Goal: Task Accomplishment & Management: Manage account settings

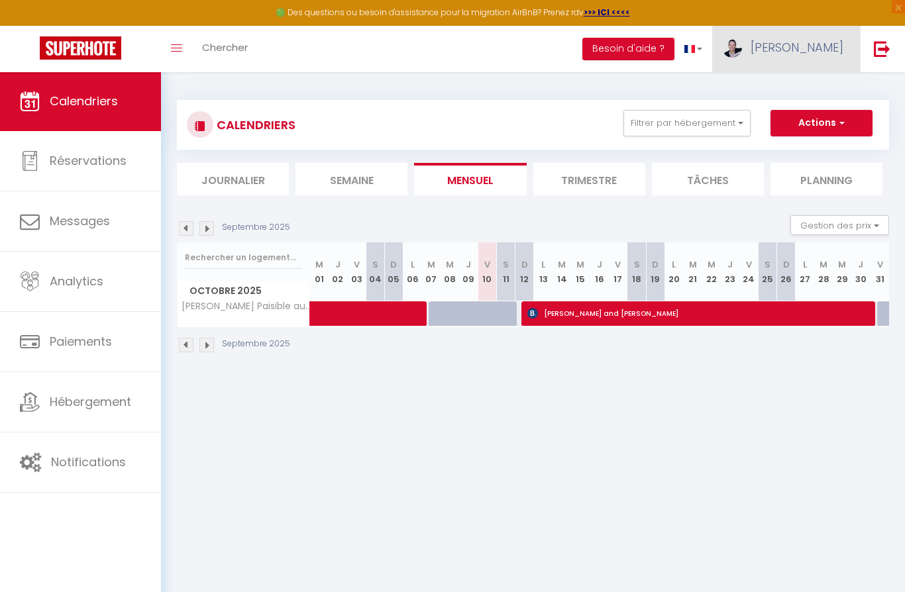
click at [811, 46] on span "[PERSON_NAME]" at bounding box center [797, 47] width 93 height 17
click at [791, 90] on link "Paramètres" at bounding box center [807, 92] width 98 height 23
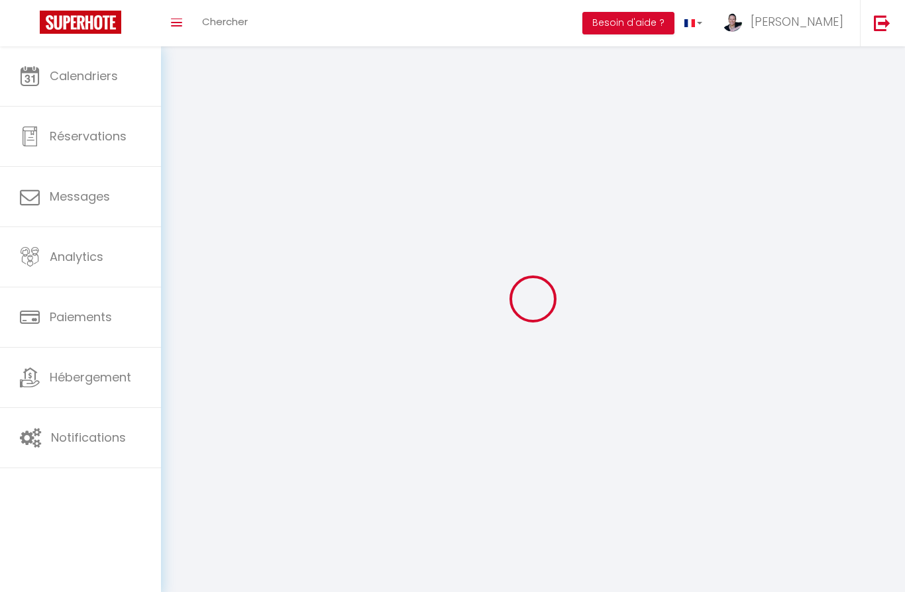
type input "[PERSON_NAME]"
type input "Anduze-Faris"
type input "[PHONE_NUMBER]"
type input "167 Lieu Dit Kervran"
type input "56330"
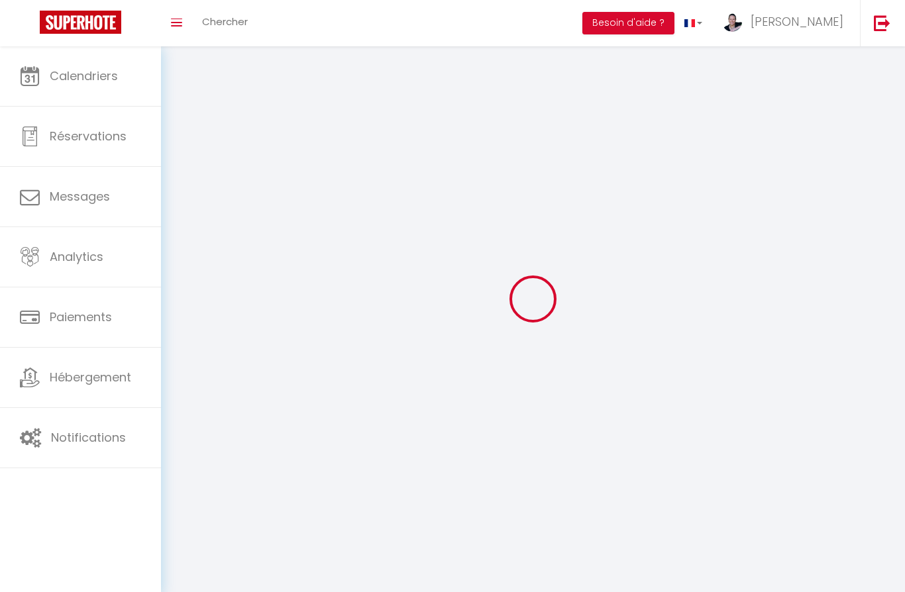
type input "Pluvigner"
type input "6IDLswdSshzvibQRPRIS7fBb9"
type input "GpwRVNyHorZxjveL1THtSKCVu"
type input "[URL][DOMAIN_NAME]"
type textarea "#external-booking .rentals-list .owner-city-address { font-family: arial; visib…"
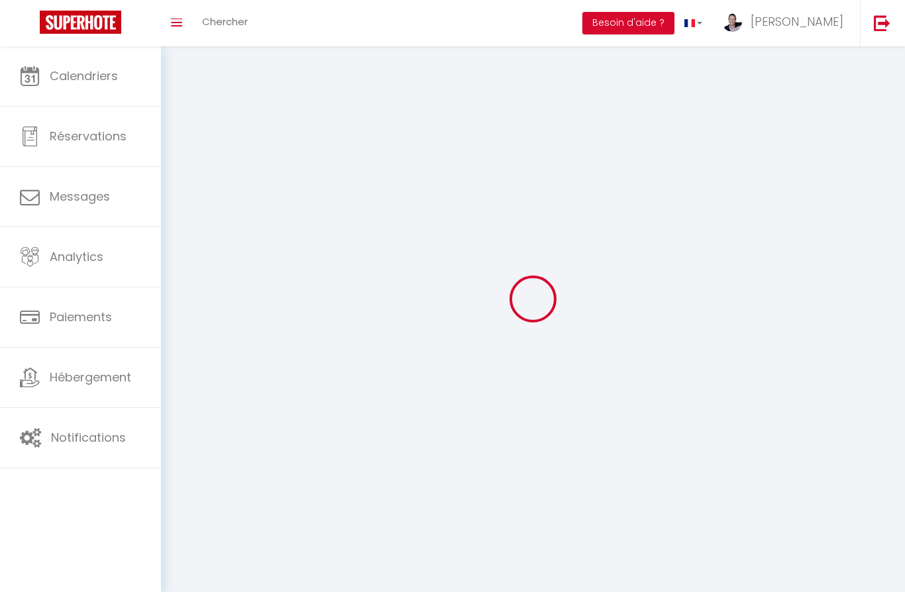
select select "75"
select select "28"
select select "fr"
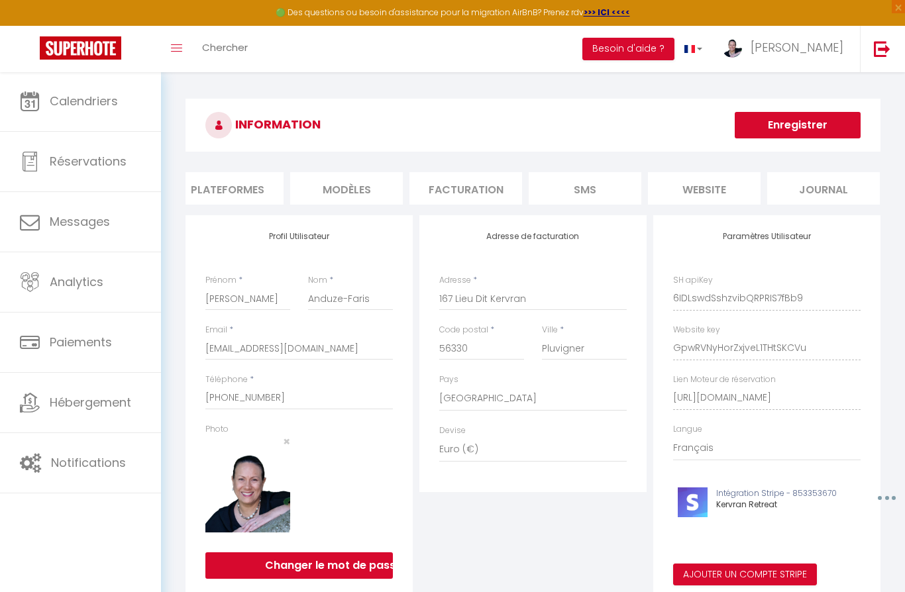
scroll to position [0, 252]
click at [707, 193] on li "website" at bounding box center [705, 188] width 113 height 32
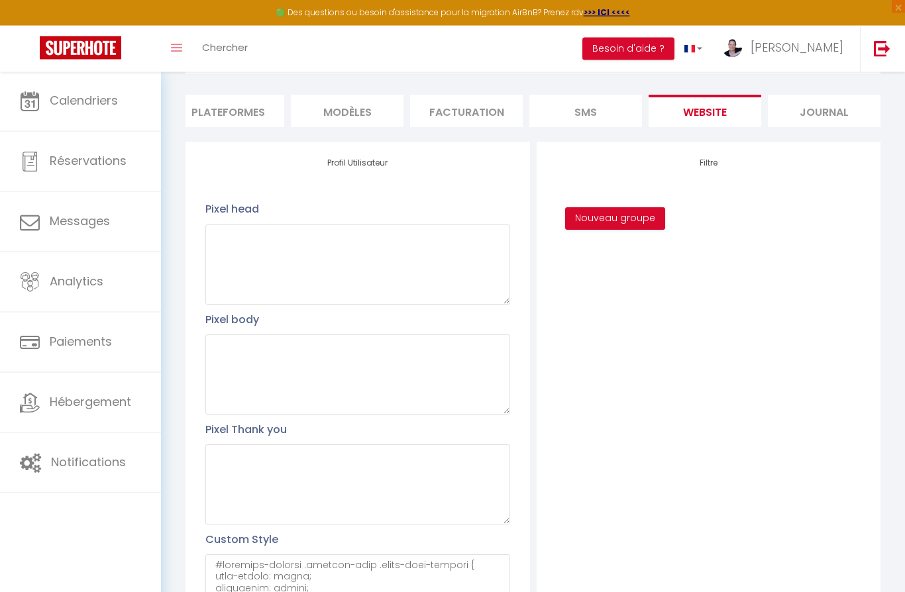
scroll to position [174, 0]
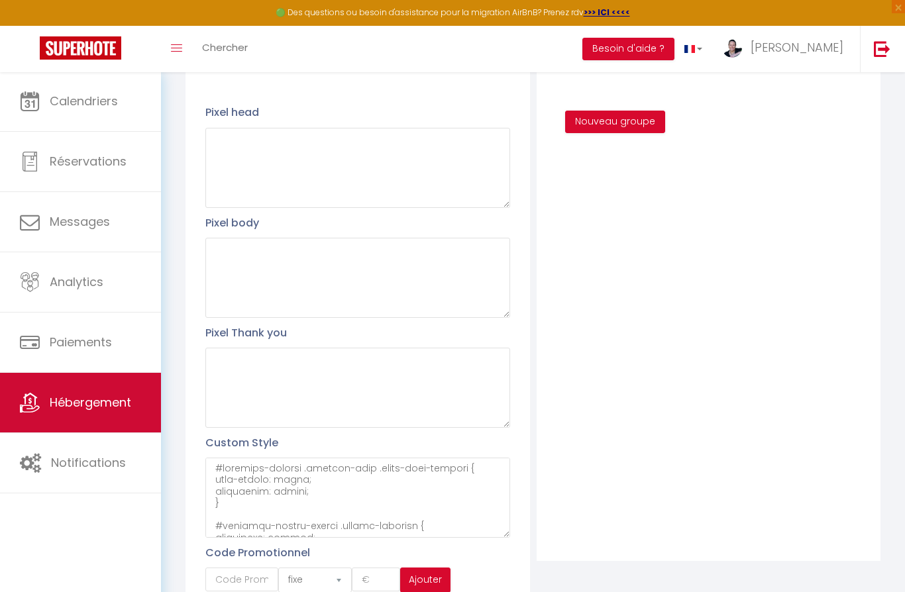
click at [68, 401] on span "Hébergement" at bounding box center [90, 402] width 81 height 17
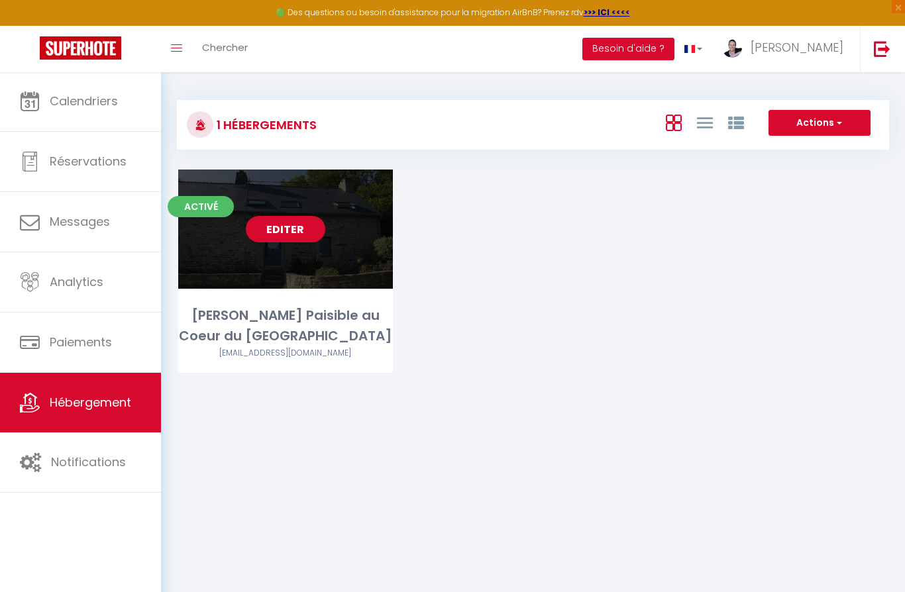
click at [278, 232] on link "Editer" at bounding box center [285, 229] width 79 height 26
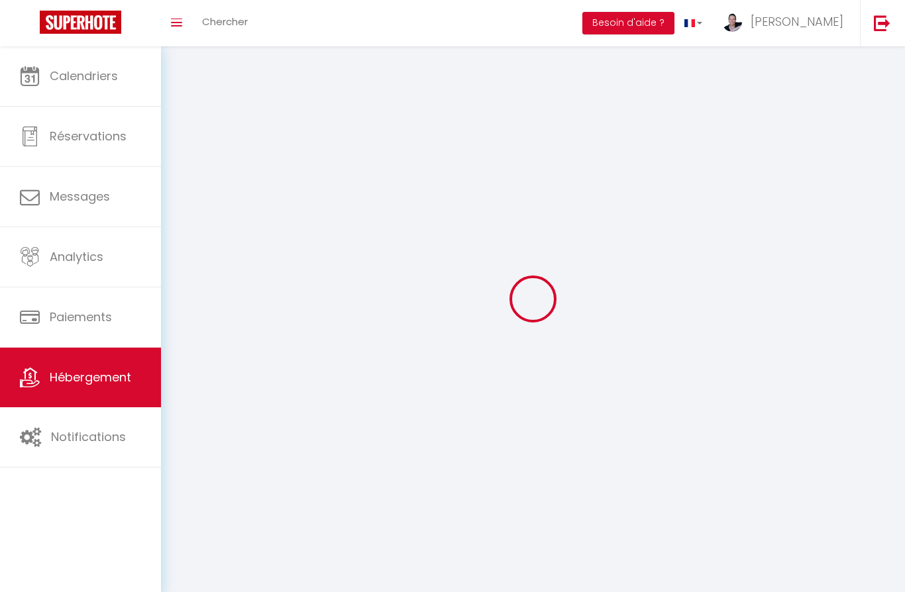
select select "1"
select select
select select "28"
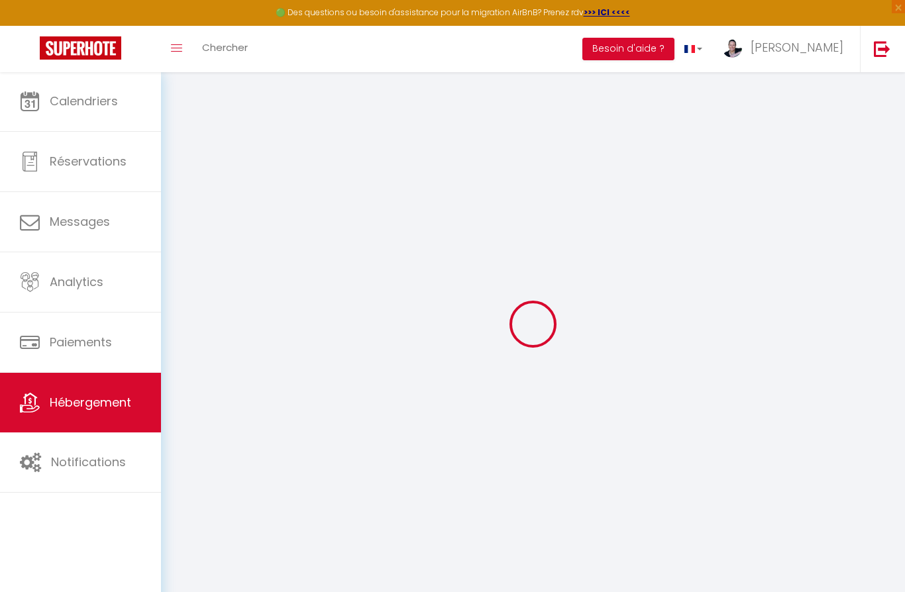
select select
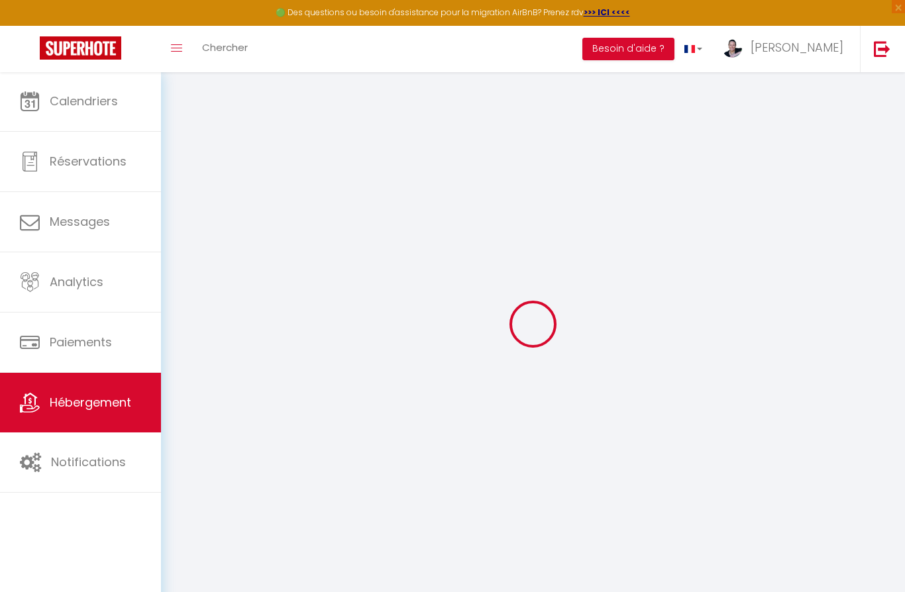
select select
checkbox input "false"
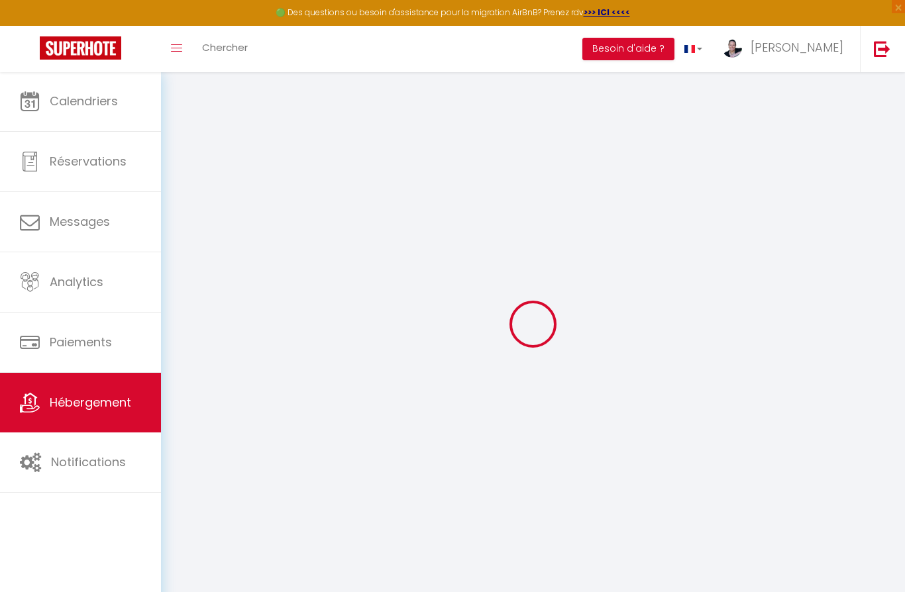
select select
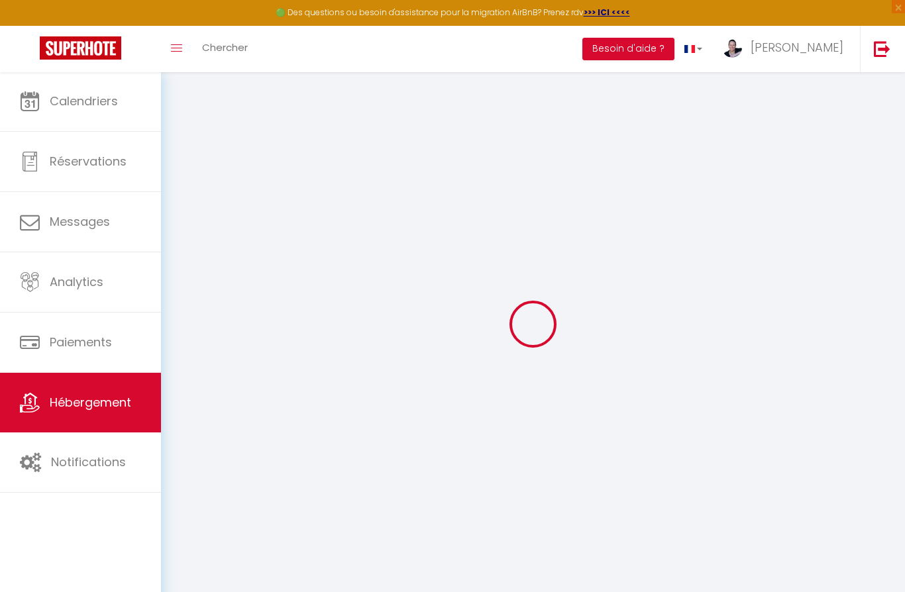
select select
checkbox input "false"
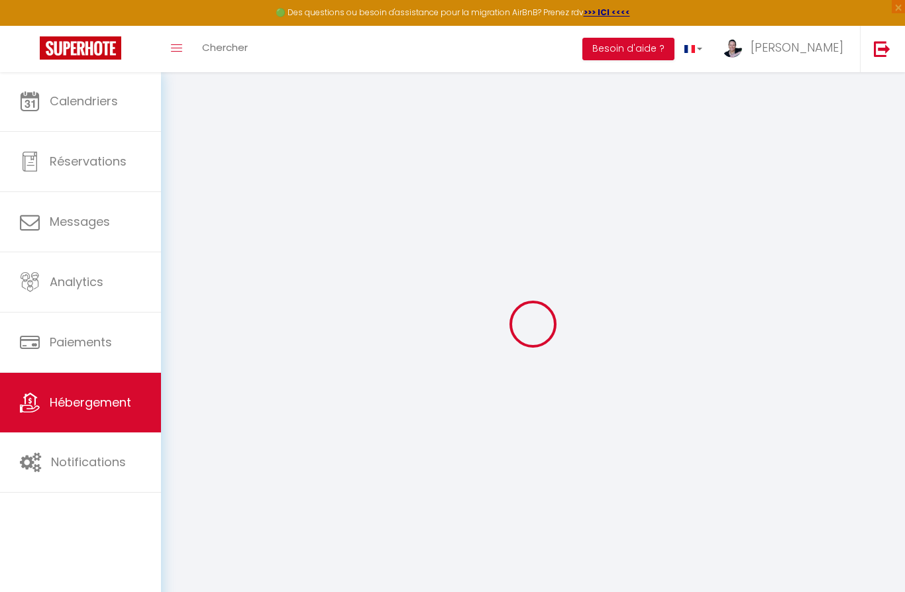
checkbox input "false"
select select
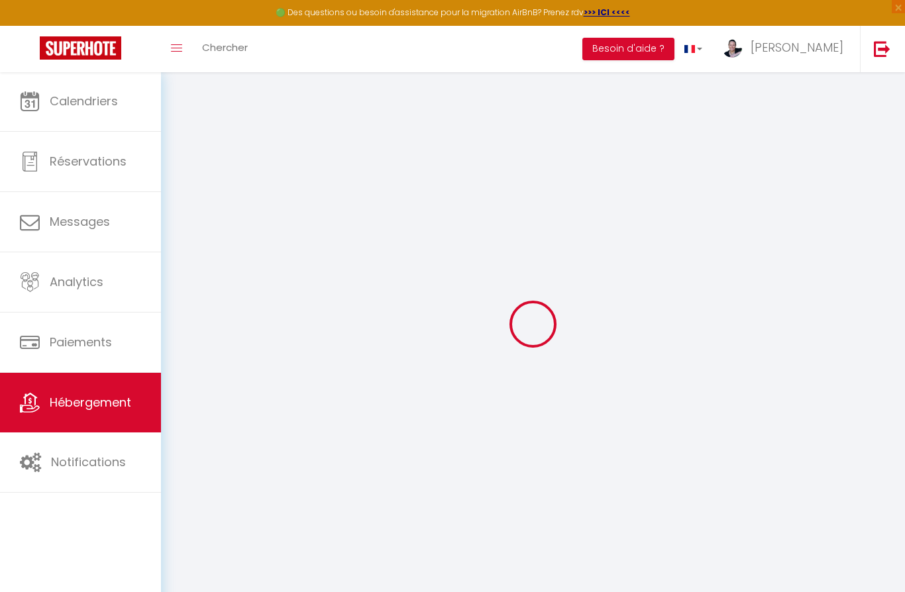
select select
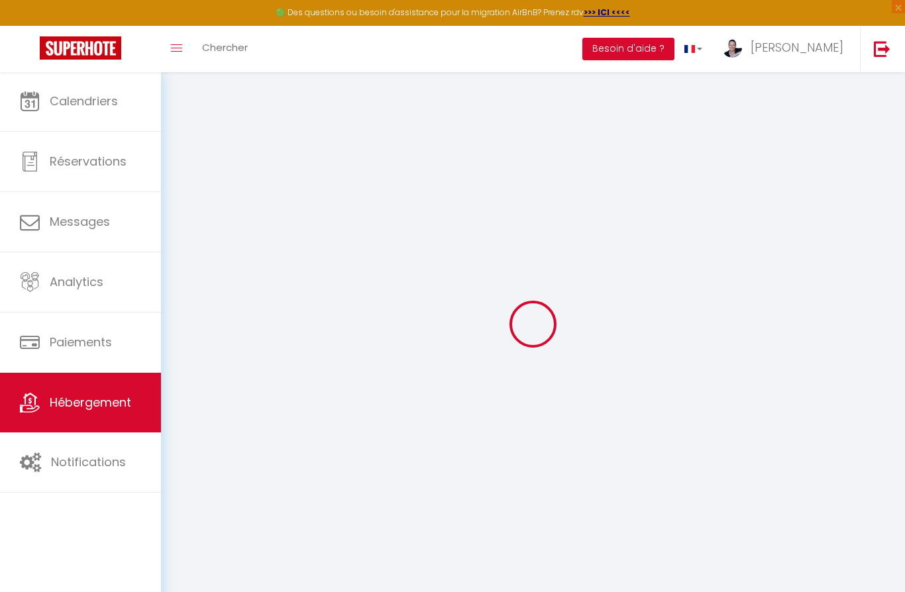
checkbox input "false"
select select
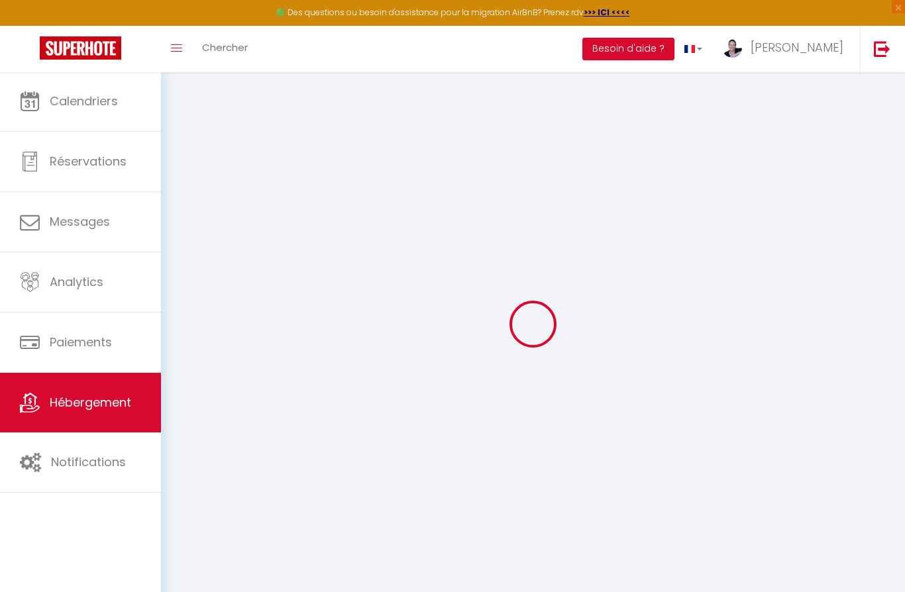
select select
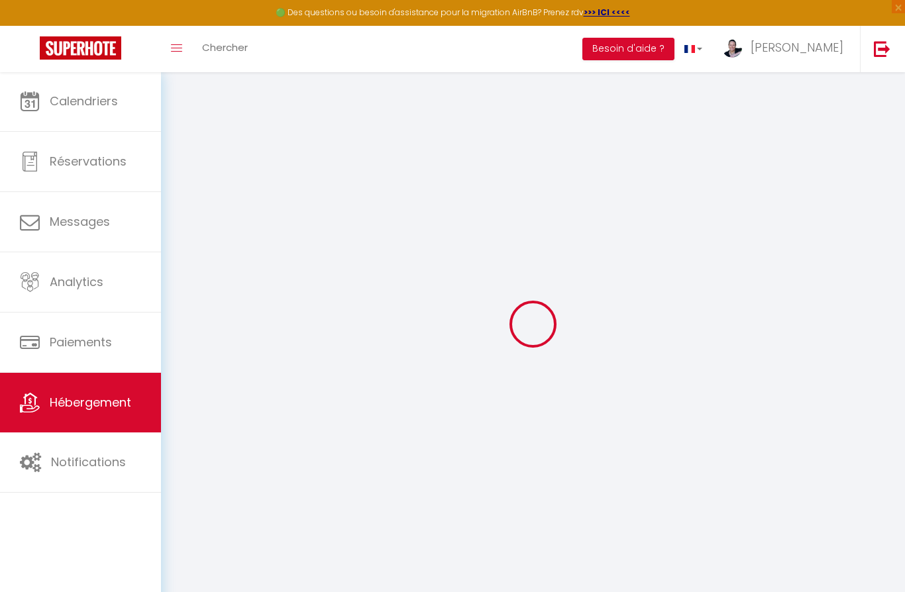
select select
checkbox input "false"
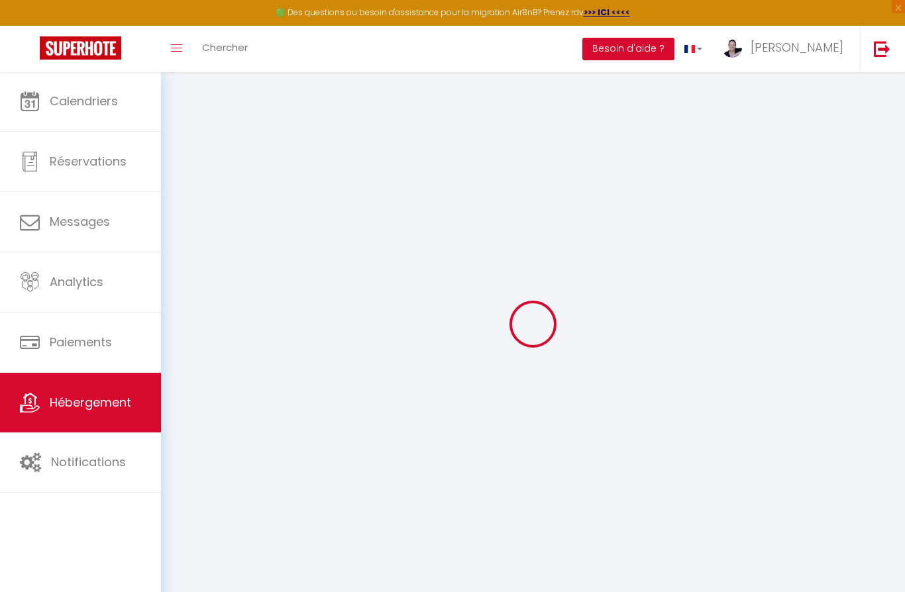
checkbox input "false"
select select
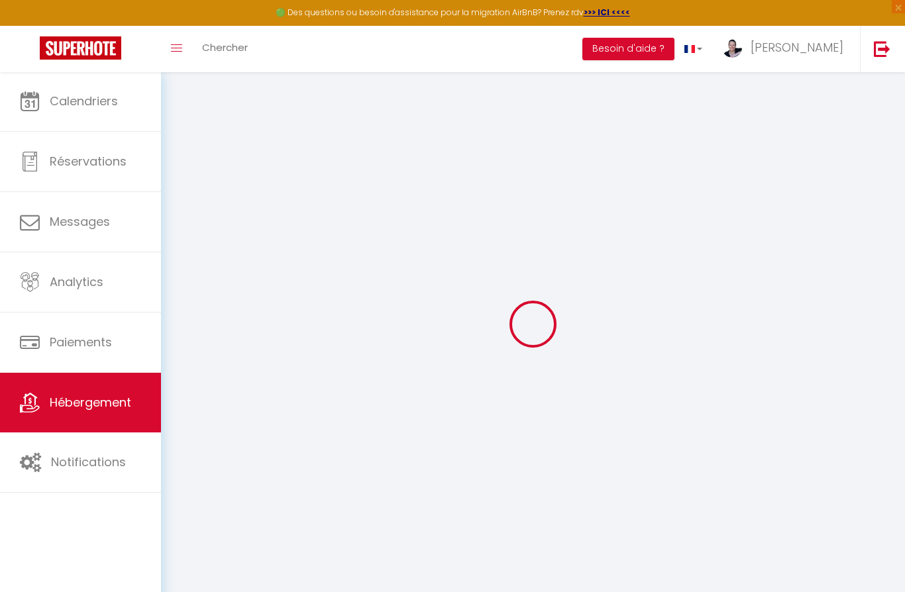
select select
checkbox input "false"
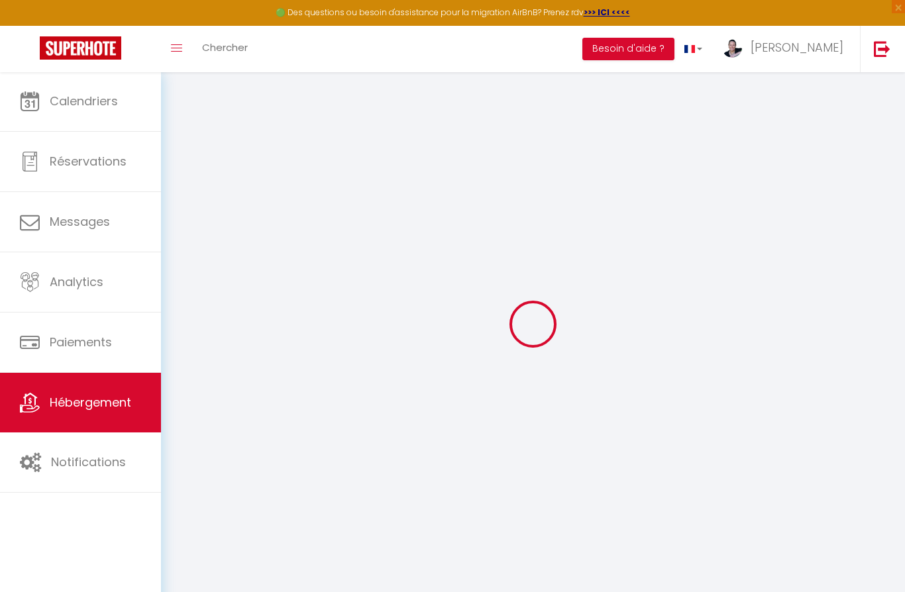
checkbox input "false"
select select
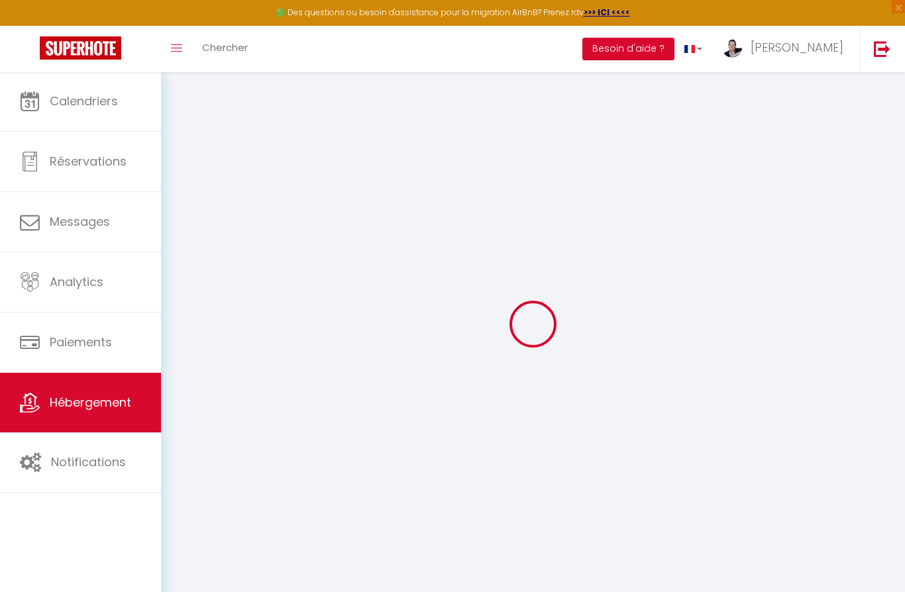
select select
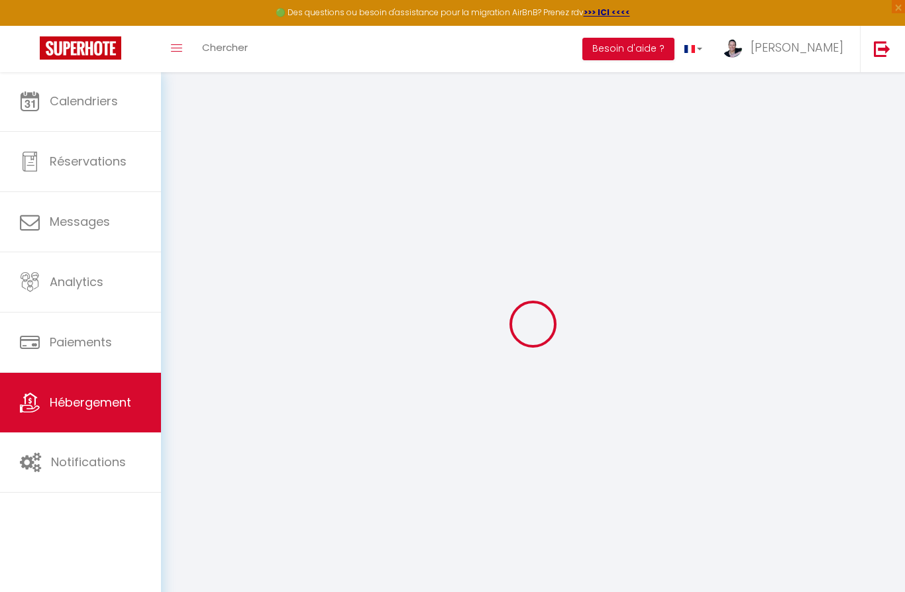
select select
checkbox input "false"
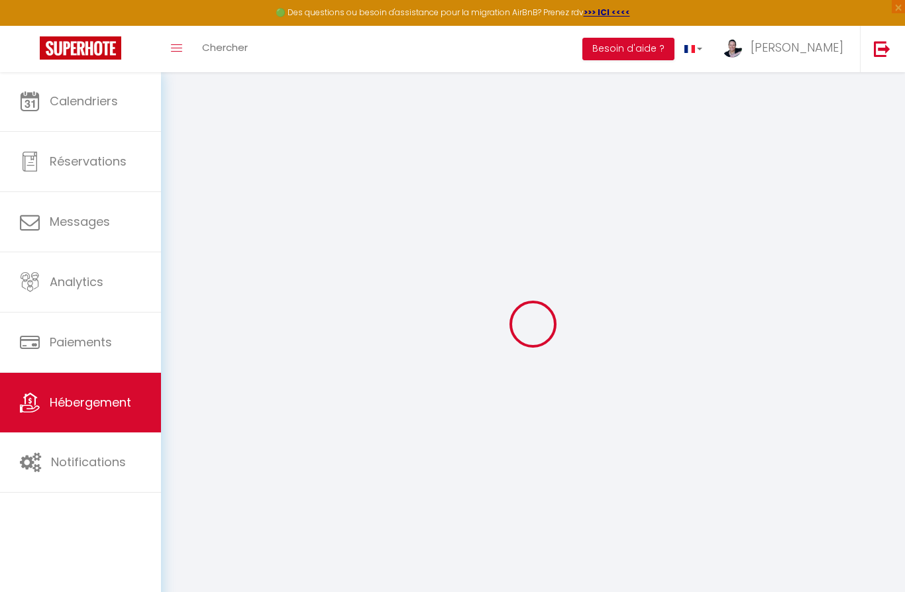
select select
type input "[PERSON_NAME] Paisible au Coeur du [GEOGRAPHIC_DATA]"
type input "[PERSON_NAME]"
type input "Anduze-Faris"
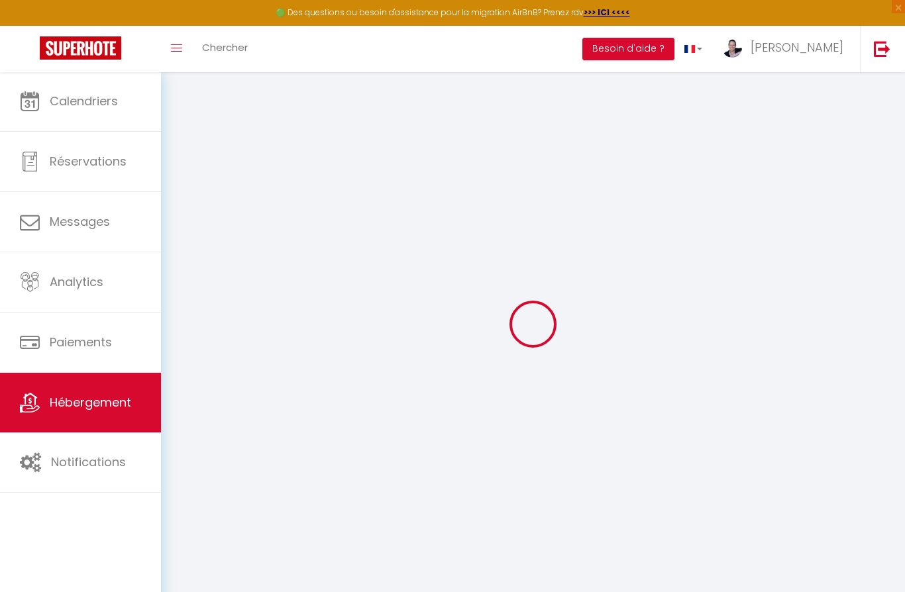
type input "167 Lieu Dit Kervran"
type input "56330"
type input "Pluvigner"
select select "houses"
select select "cottage"
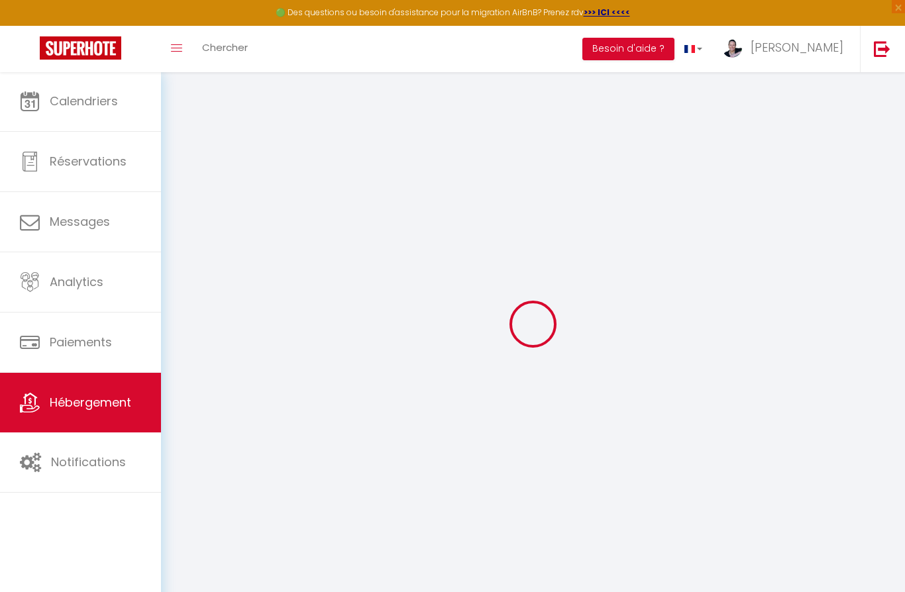
select select "6"
select select "3"
type input "120"
type input "5"
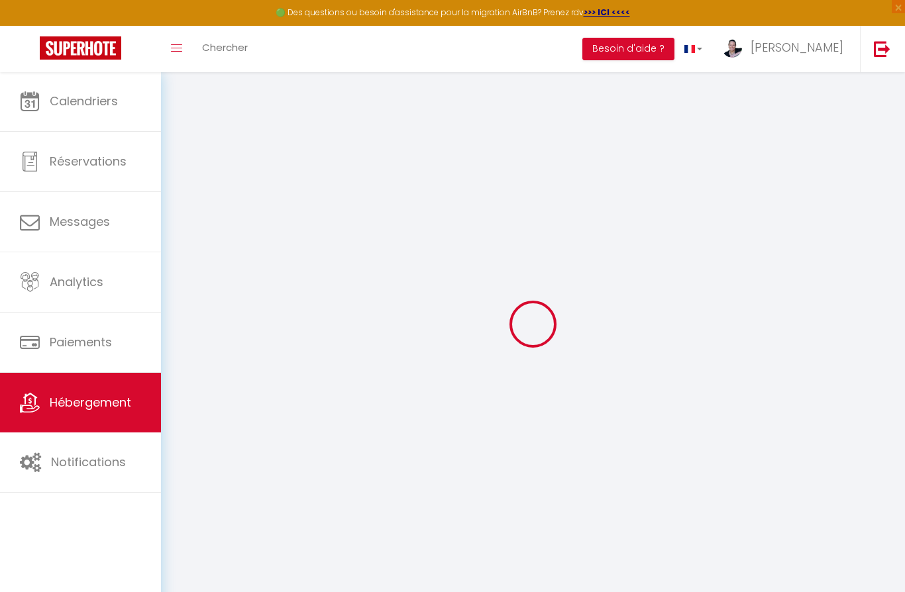
type input "0.8"
type input "200"
select select
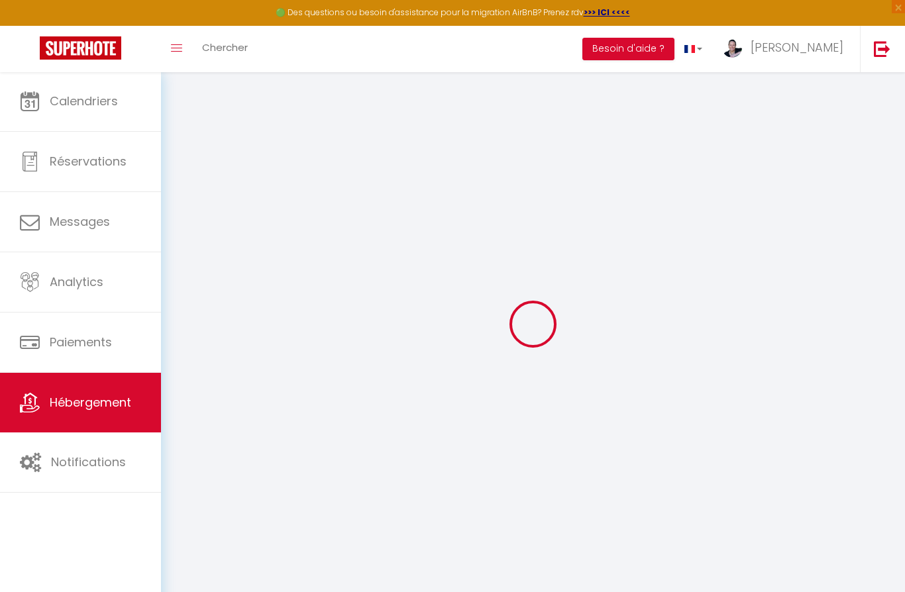
select select
type input "167 Lieu dit [PERSON_NAME]"
type input "56330"
type input "Pluvigner"
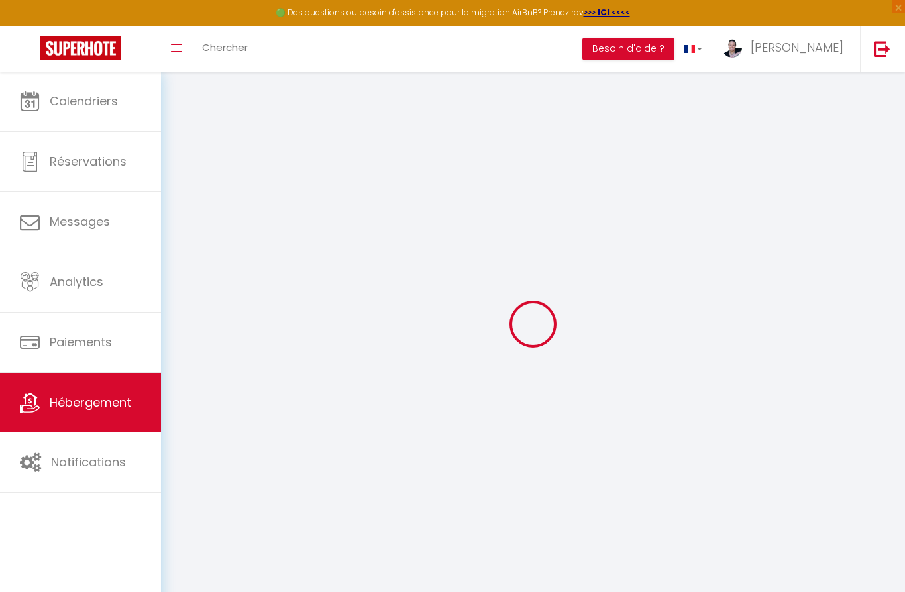
select select "75"
type input "[EMAIL_ADDRESS][DOMAIN_NAME]"
select select "10295"
checkbox input "false"
checkbox input "true"
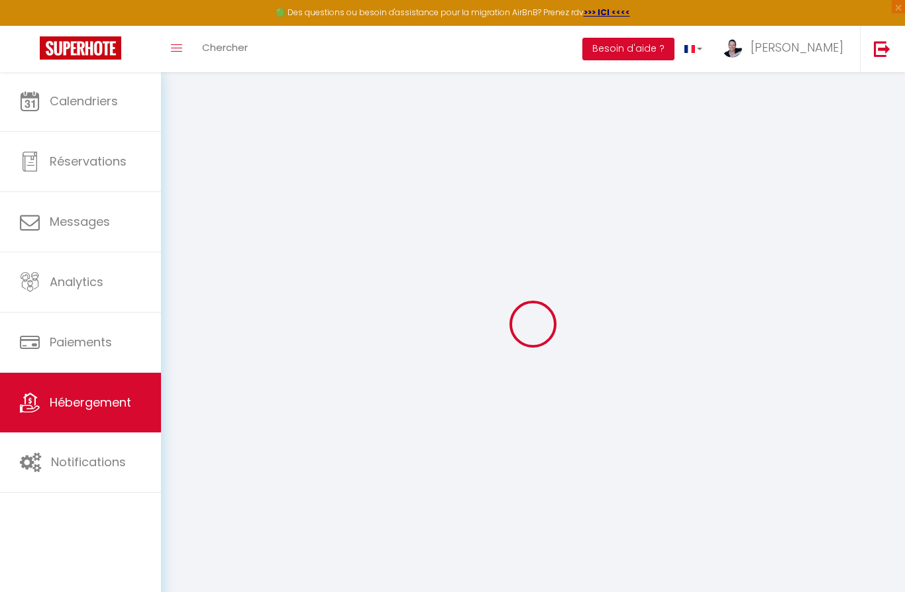
checkbox input "true"
radio input "true"
select select "48630"
type input "0"
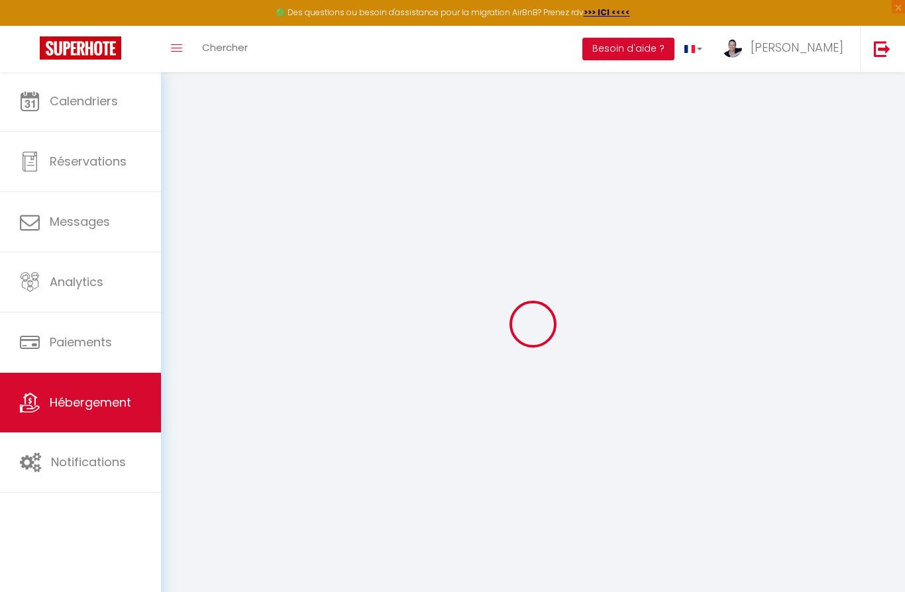
type input "0"
select select
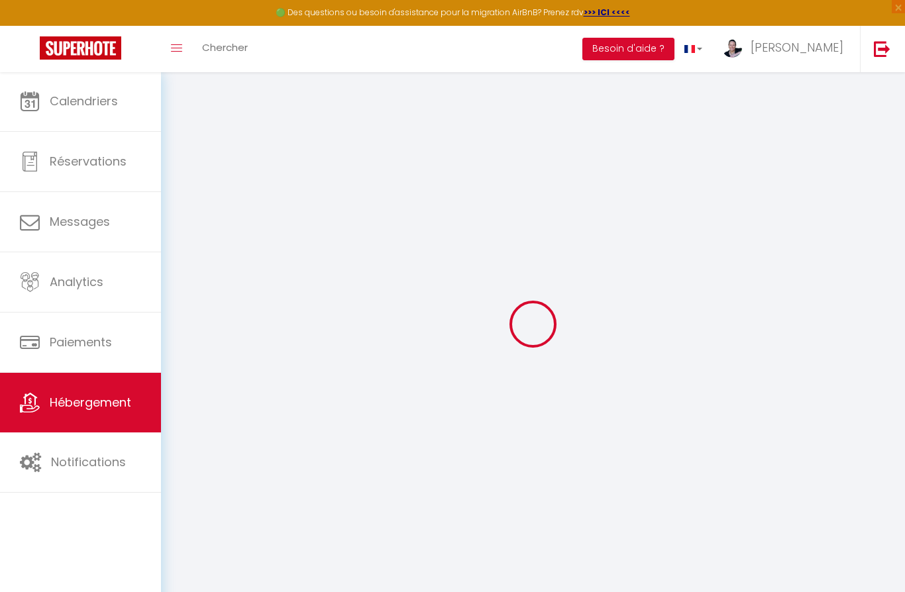
select select
checkbox input "false"
checkbox input "true"
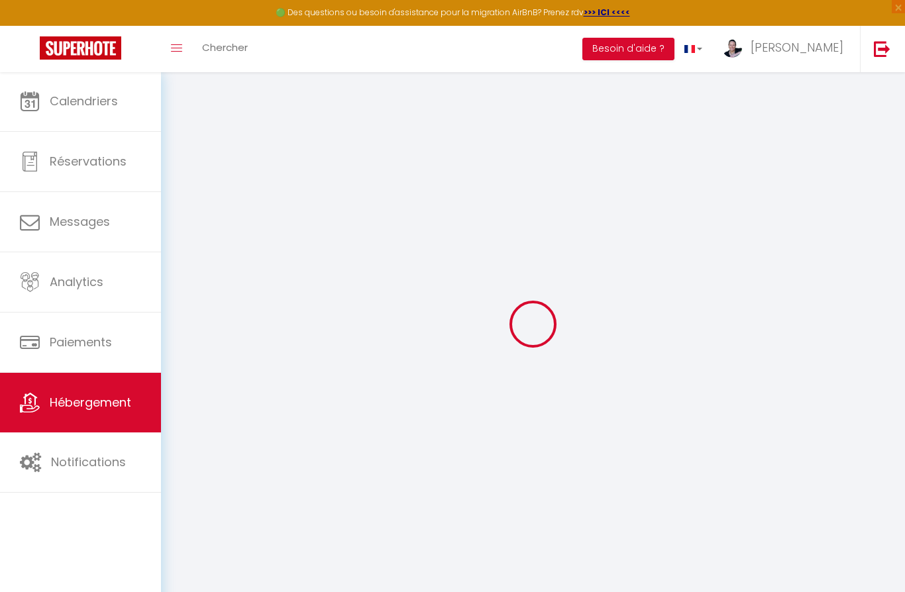
checkbox input "true"
select select
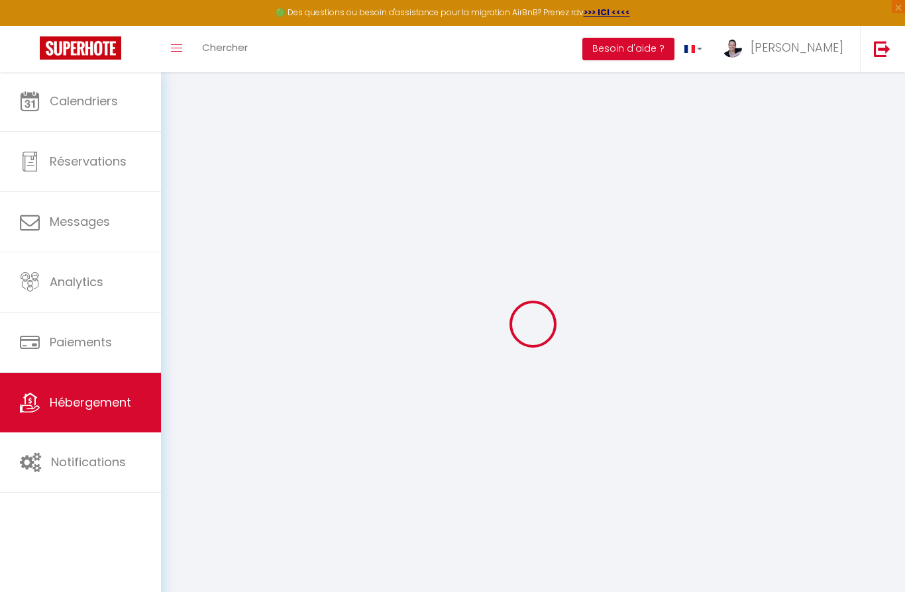
select select
checkbox input "false"
checkbox input "true"
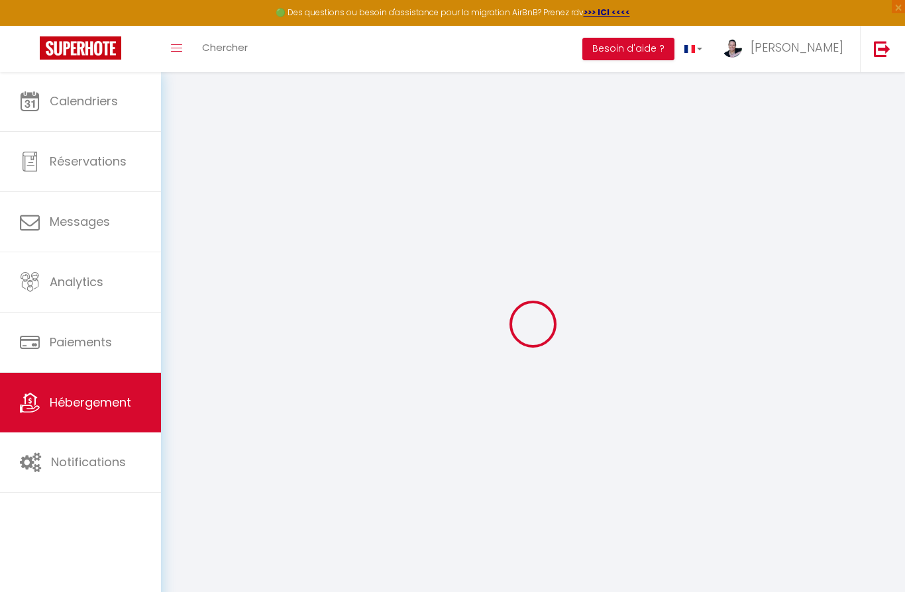
checkbox input "true"
select select
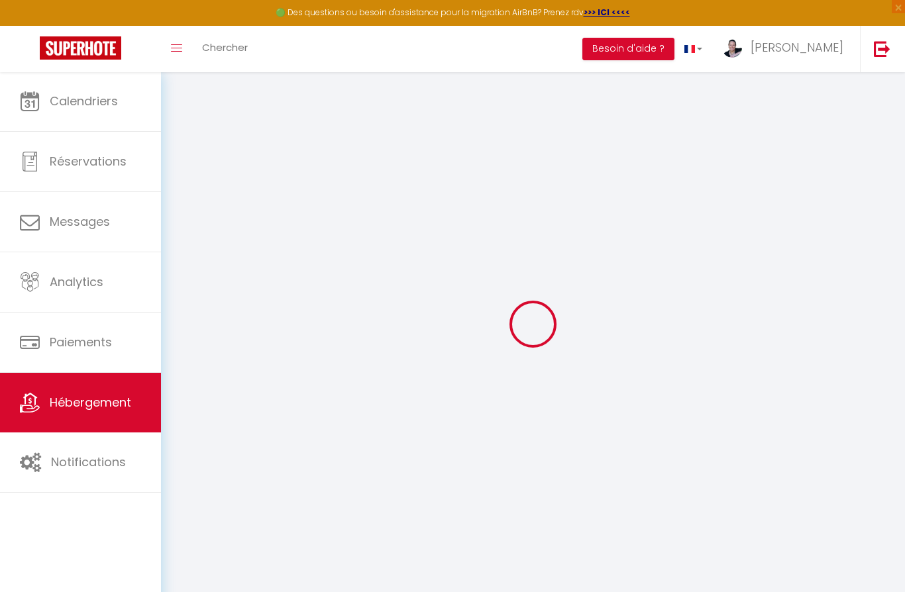
select select
checkbox input "false"
checkbox input "true"
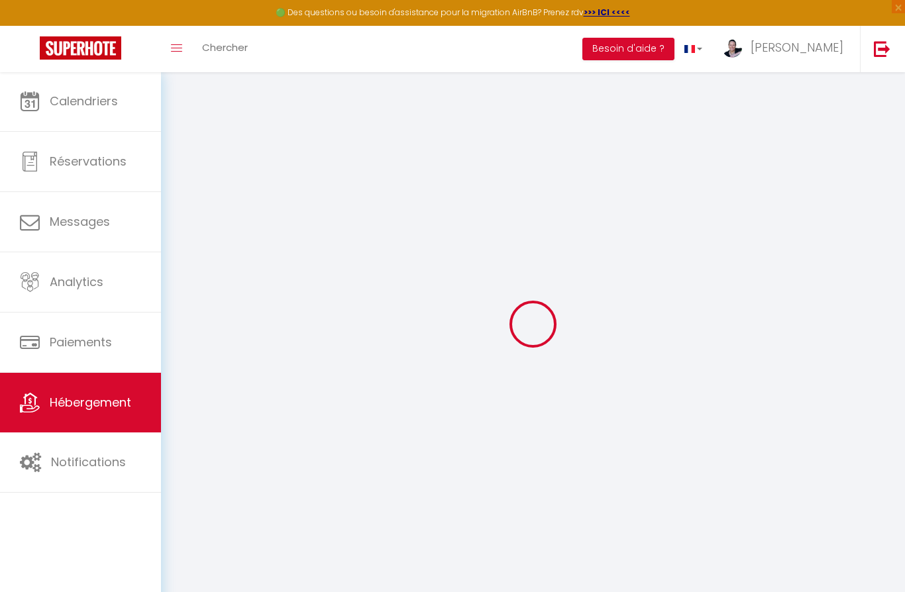
select select "16:00"
select select
select select "10:00"
select select "15"
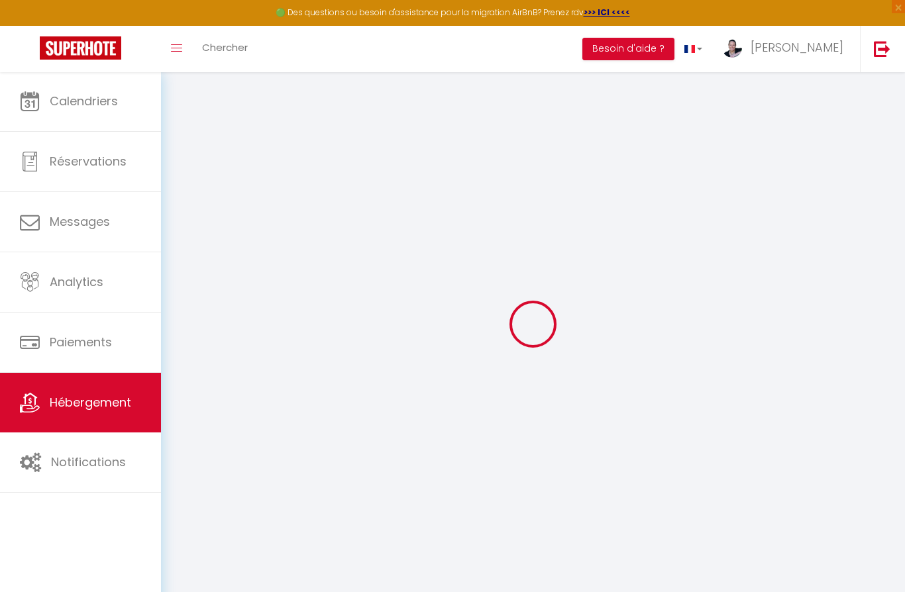
checkbox input "false"
checkbox input "true"
select select
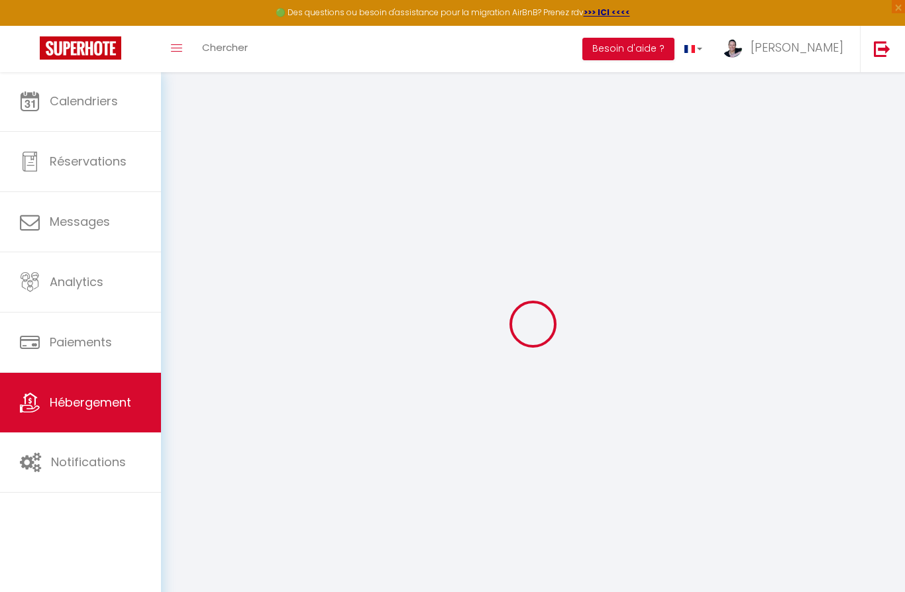
checkbox input "false"
checkbox input "true"
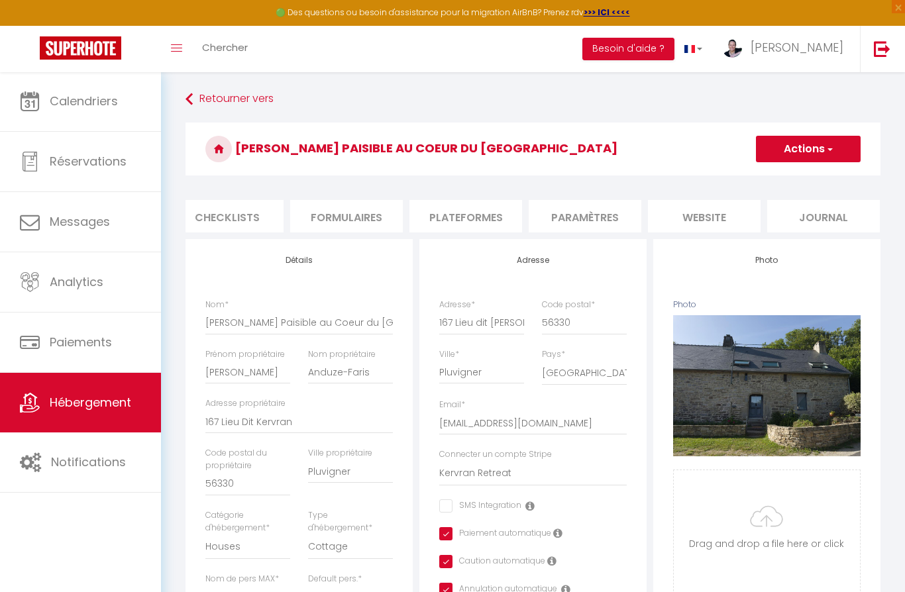
scroll to position [0, 491]
click at [711, 215] on li "website" at bounding box center [705, 216] width 113 height 32
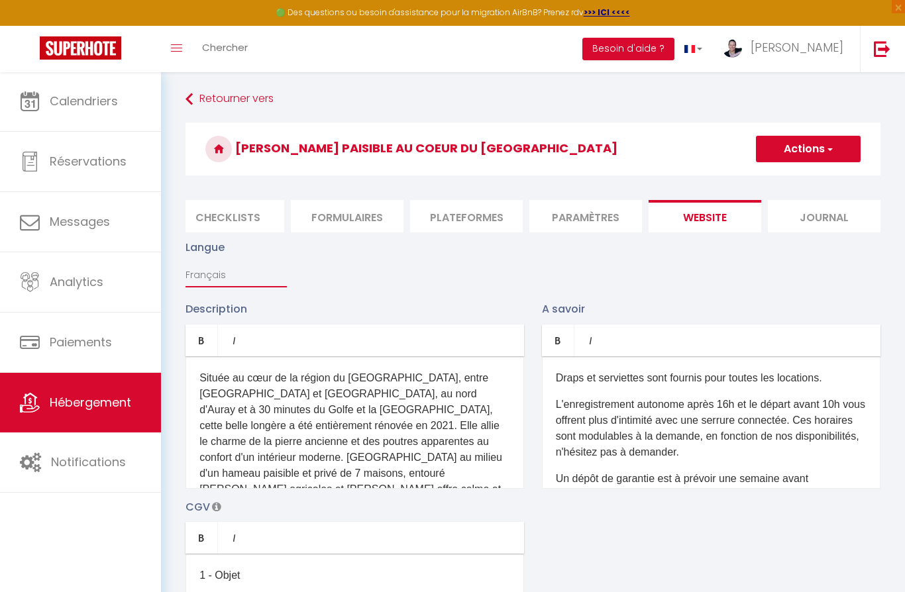
click at [205, 282] on select "Français Anglais Portugais Espagnol [GEOGRAPHIC_DATA]" at bounding box center [235, 274] width 101 height 25
select select "en"
type input "Oops! The selected dates are unavailable."
type textarea "Unfortunately the selected dates are not available. We invite you to choose oth…"
checkbox input "true"
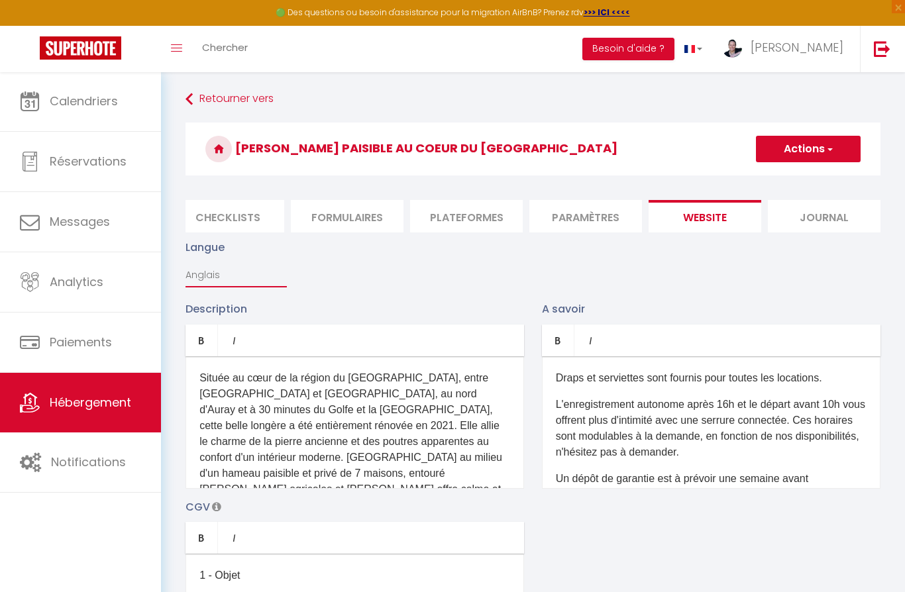
checkbox input "true"
checkbox input "false"
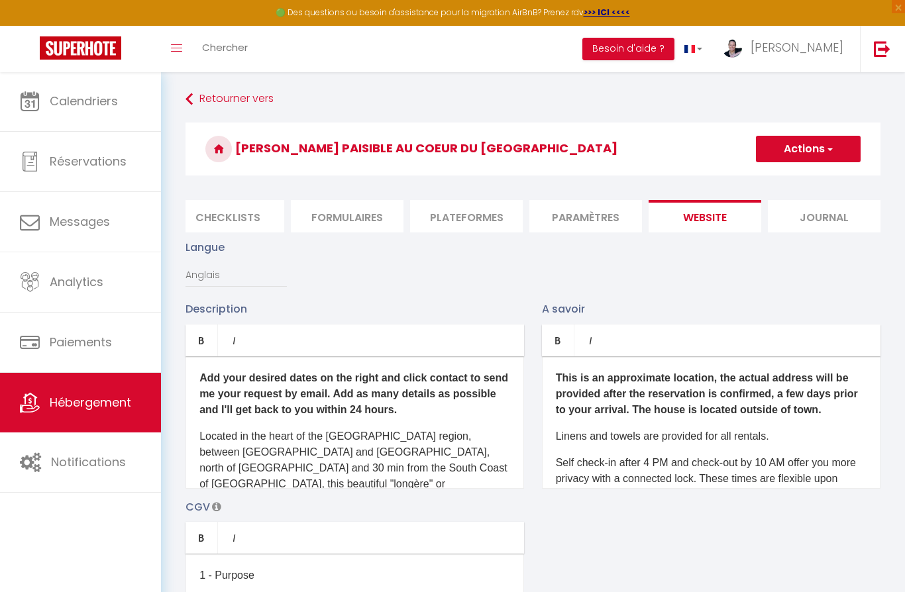
click at [596, 223] on li "Paramètres" at bounding box center [585, 216] width 113 height 32
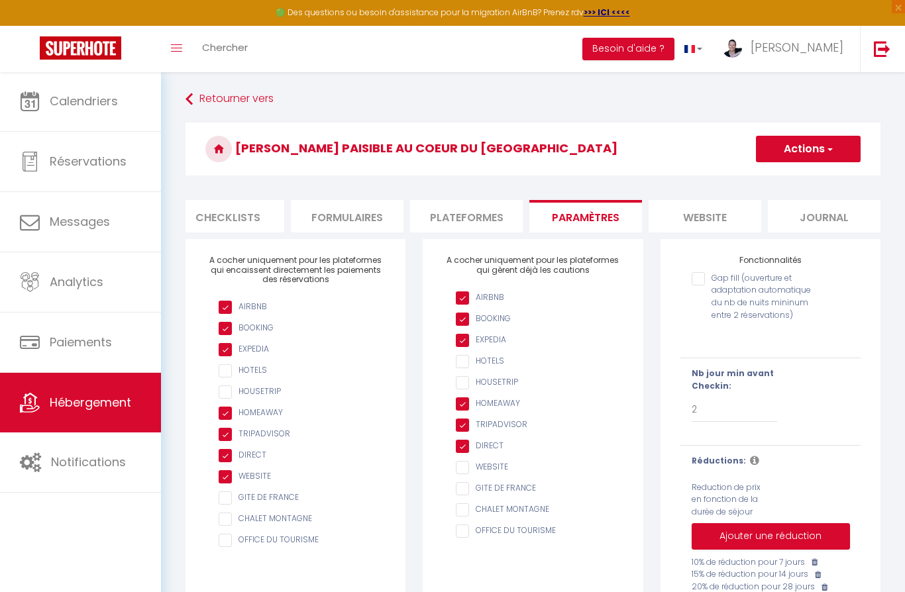
click at [456, 221] on li "Plateformes" at bounding box center [466, 216] width 113 height 32
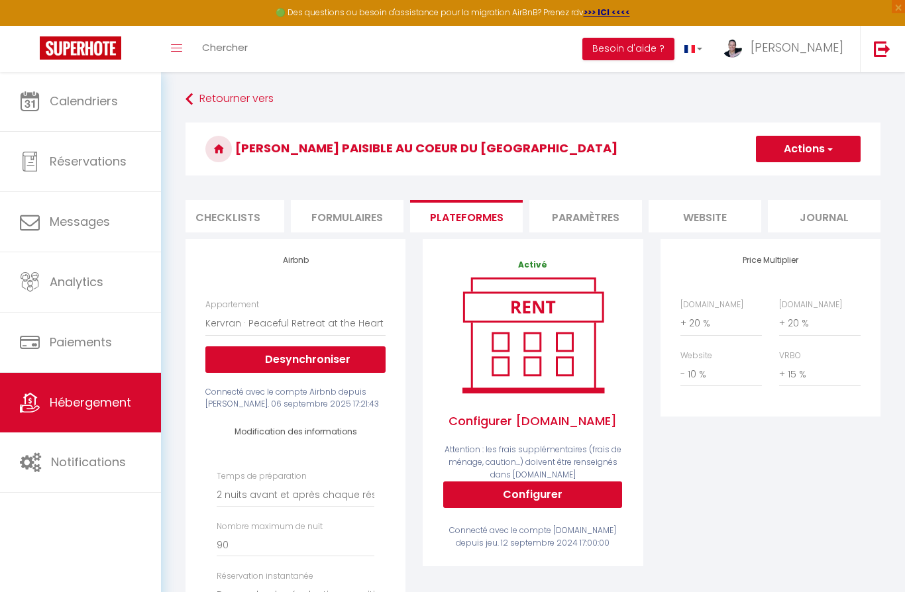
click at [348, 220] on li "Formulaires" at bounding box center [347, 216] width 113 height 32
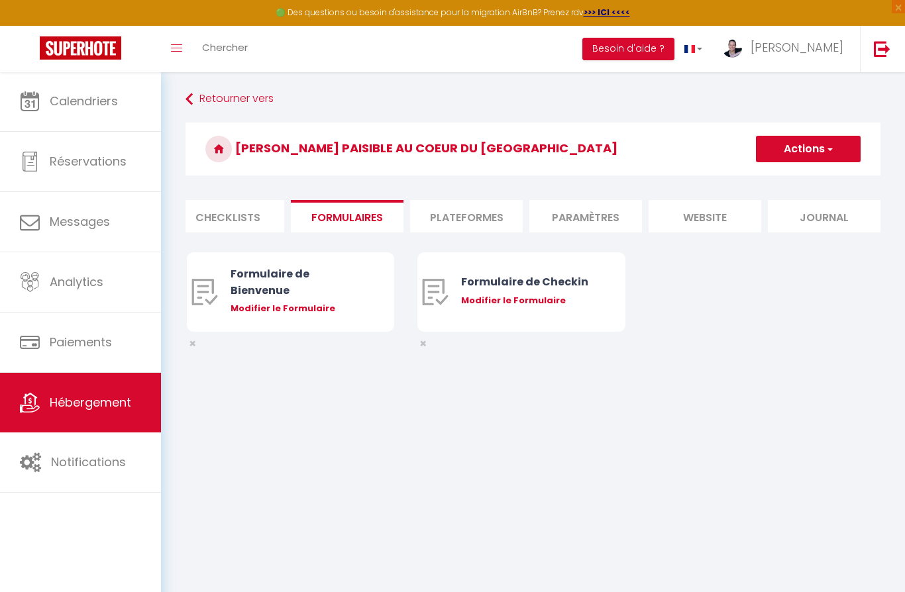
click at [232, 214] on li "Checklists" at bounding box center [228, 216] width 113 height 32
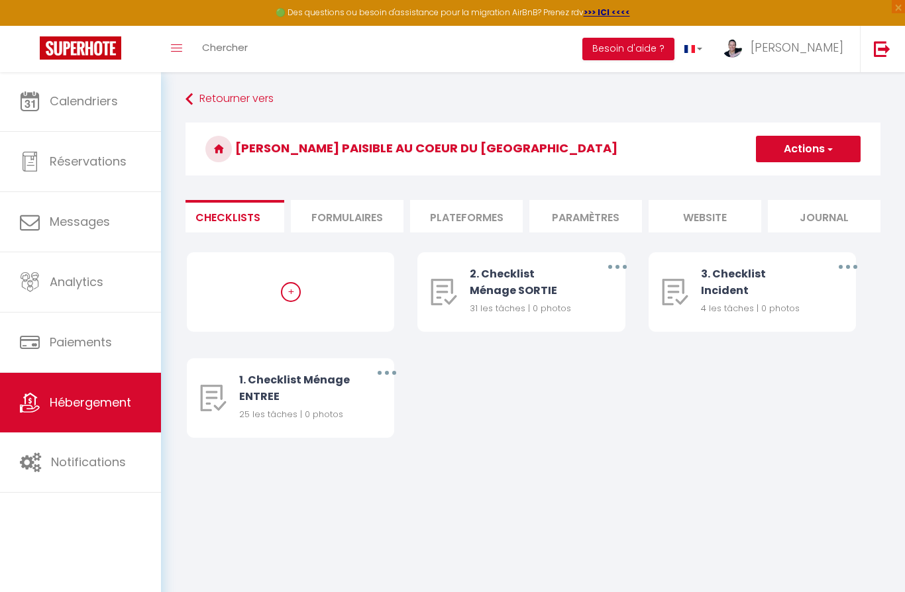
click at [836, 149] on button "Actions" at bounding box center [808, 149] width 105 height 26
click at [717, 221] on li "website" at bounding box center [705, 216] width 113 height 32
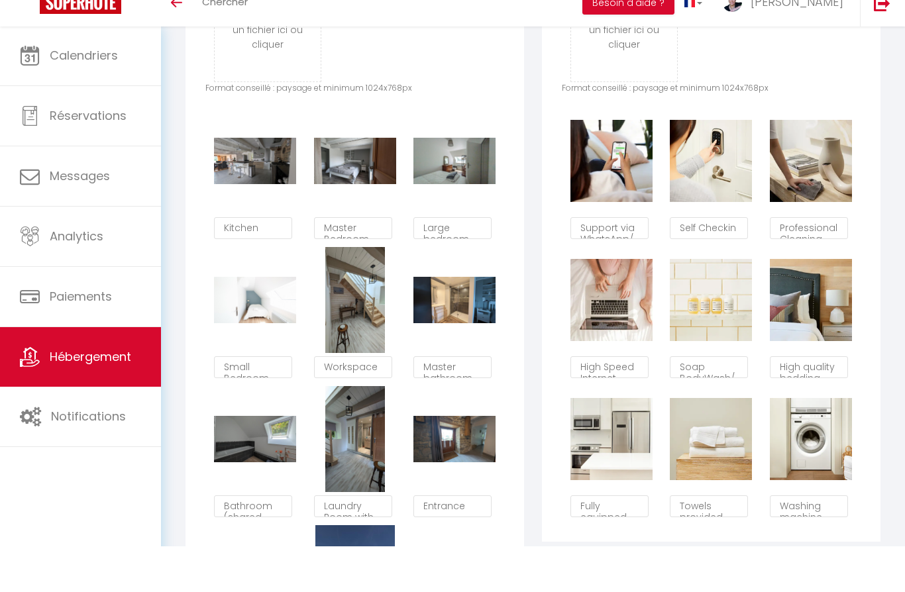
scroll to position [86, 0]
